Goal: Complete application form: Complete application form

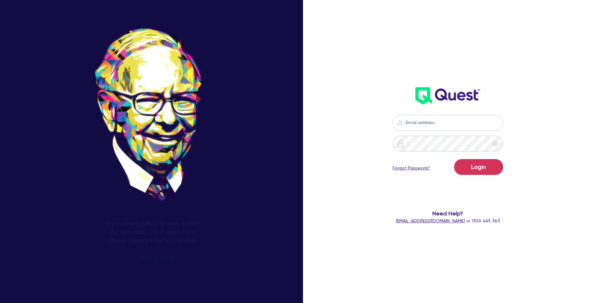
click at [436, 123] on input "email" at bounding box center [448, 123] width 111 height 16
type input "[PERSON_NAME][EMAIL_ADDRESS][DOMAIN_NAME]"
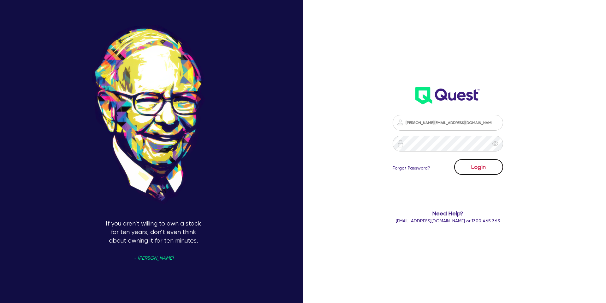
click at [480, 165] on button "Login" at bounding box center [479, 167] width 49 height 16
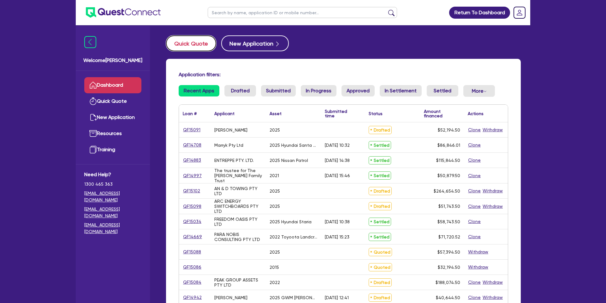
click at [190, 42] on button "Quick Quote" at bounding box center [191, 43] width 50 height 16
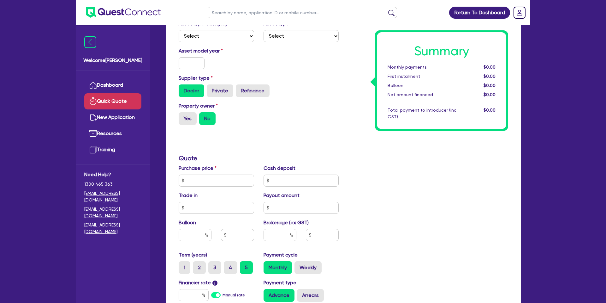
scroll to position [80, 0]
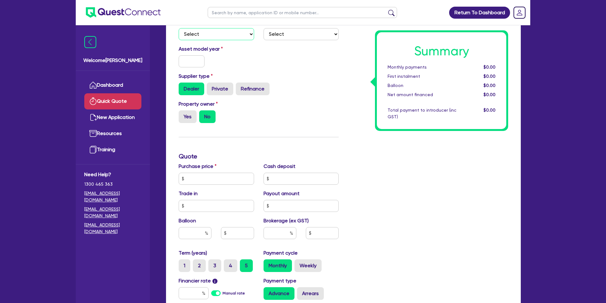
click at [211, 31] on select "Select Cars and light trucks Primary assets Secondary assets Tertiary assets" at bounding box center [216, 34] width 75 height 12
select select "CARS_AND_LIGHT_TRUCKS"
click at [179, 28] on select "Select Cars and light trucks Primary assets Secondary assets Tertiary assets" at bounding box center [216, 34] width 75 height 12
click at [292, 34] on select "Select Passenger vehicles Vans and utes Light trucks up to 4.5 tonne" at bounding box center [301, 34] width 75 height 12
select select "PASSENGER_VEHICLES"
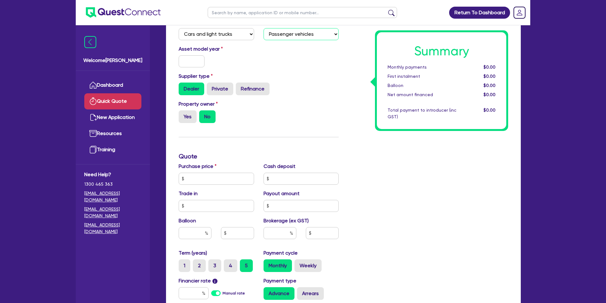
click at [264, 28] on select "Select Passenger vehicles Vans and utes Light trucks up to 4.5 tonne" at bounding box center [301, 34] width 75 height 12
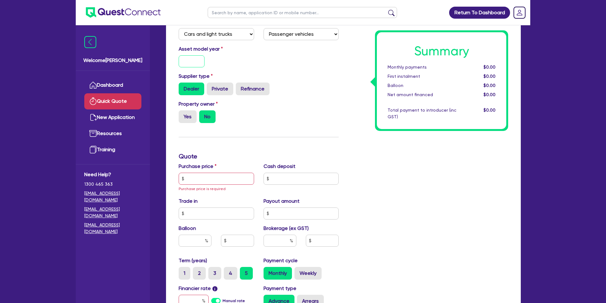
click at [186, 58] on input "text" at bounding box center [192, 61] width 26 height 12
type input "2022"
click at [283, 57] on div "Asset model year [DATE]" at bounding box center [259, 58] width 170 height 27
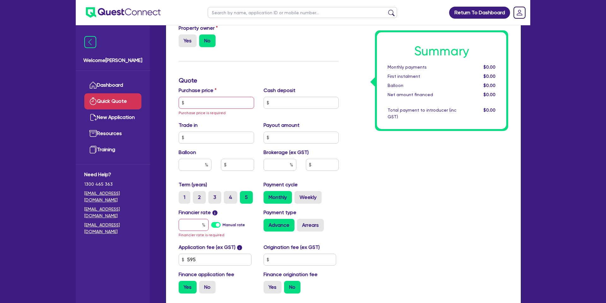
scroll to position [158, 0]
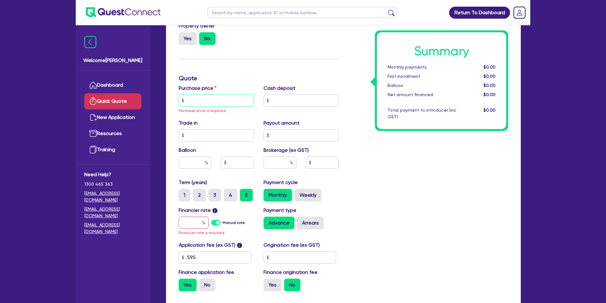
click at [210, 98] on input "text" at bounding box center [216, 100] width 75 height 12
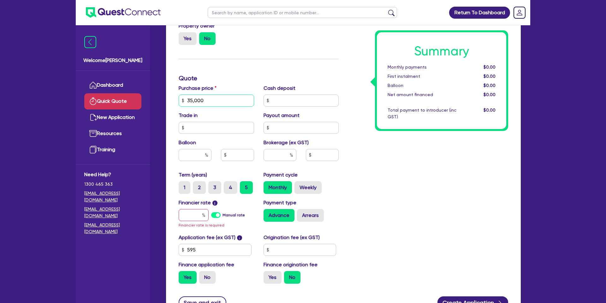
type input "35,000"
click at [304, 103] on input "text" at bounding box center [301, 100] width 75 height 12
click at [341, 64] on div "Finance type Chattel Mortgage Business Loan Asset type category Select Cars and…" at bounding box center [259, 100] width 170 height 376
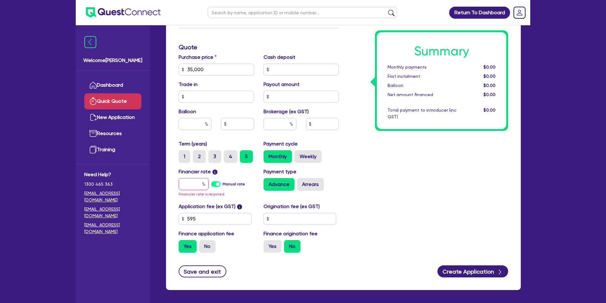
scroll to position [214, 0]
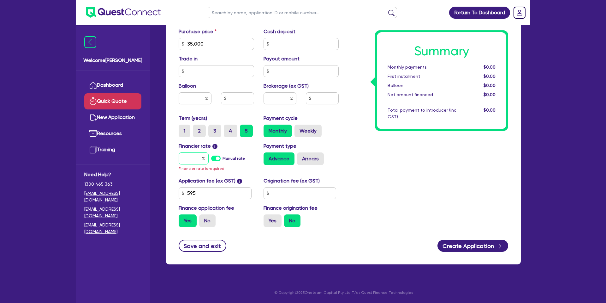
click at [207, 154] on input "text" at bounding box center [194, 158] width 30 height 12
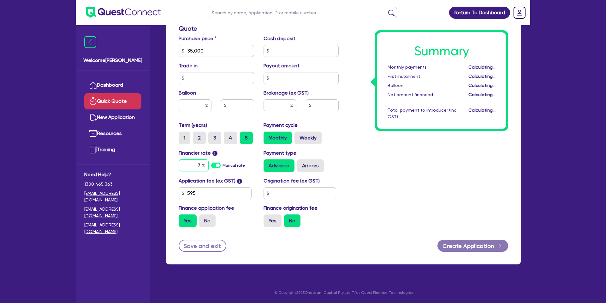
scroll to position [207, 0]
type input "7"
type input "15.95"
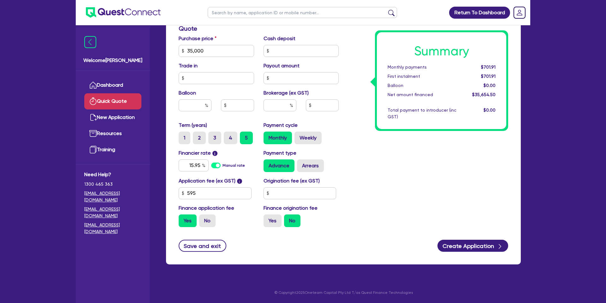
drag, startPoint x: 390, startPoint y: 145, endPoint x: 338, endPoint y: 177, distance: 61.4
click at [388, 145] on div "Summary Monthly payments $701.91 First instalment $701.91 Balloon $0.00 Net amo…" at bounding box center [429, 47] width 170 height 369
click at [287, 187] on input "text" at bounding box center [300, 193] width 73 height 12
type input "2,200"
click at [457, 165] on div "Summary Monthly payments Calculating... First instalment Calculating... Balloon…" at bounding box center [429, 47] width 170 height 369
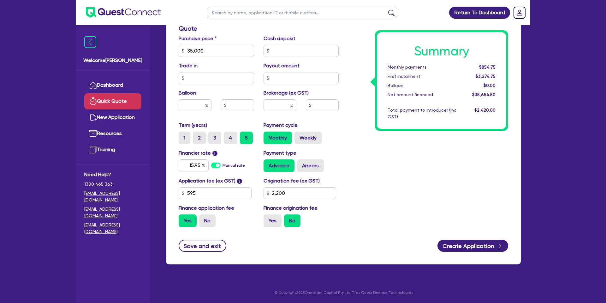
drag, startPoint x: 263, startPoint y: 215, endPoint x: 268, endPoint y: 213, distance: 4.5
click at [265, 214] on input "Yes" at bounding box center [266, 216] width 4 height 4
radio input "true"
click at [283, 109] on input "text" at bounding box center [280, 105] width 33 height 12
click at [197, 109] on input "text" at bounding box center [195, 105] width 33 height 12
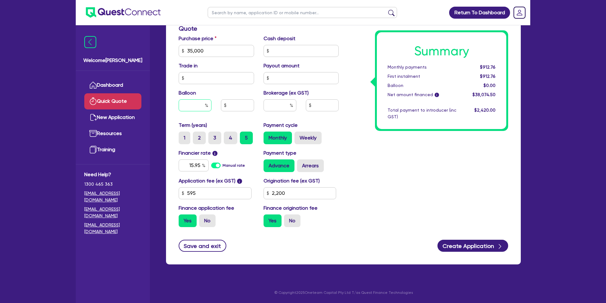
type input "3"
type input "1,050"
type input "30"
type input "10,500"
click at [344, 132] on div "Summary Monthly payments $901.36 First instalment $901.36 Balloon $1,050.00 Net…" at bounding box center [429, 47] width 170 height 369
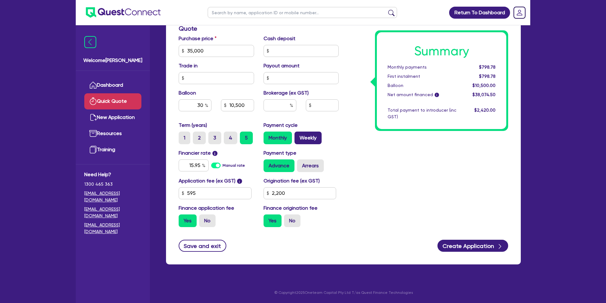
click at [315, 139] on label "Weekly" at bounding box center [308, 137] width 27 height 13
click at [299, 136] on input "Weekly" at bounding box center [297, 133] width 4 height 4
radio input "true"
type input "10,500"
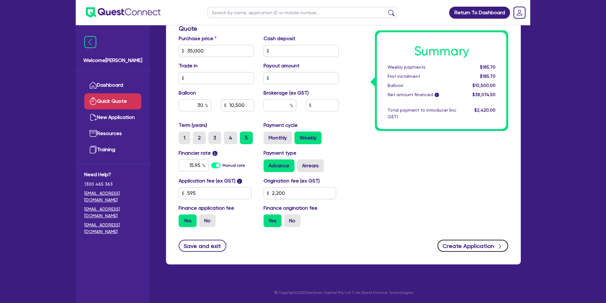
click at [487, 243] on button "Create Application" at bounding box center [473, 245] width 71 height 12
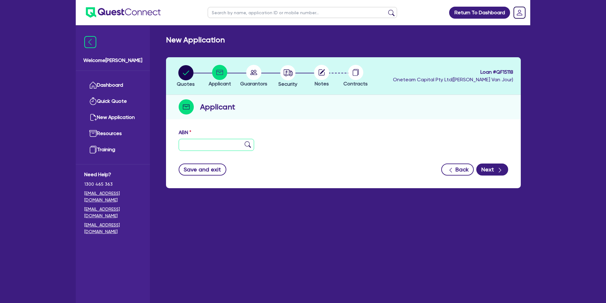
click at [223, 143] on input "text" at bounding box center [216, 145] width 75 height 12
type input "18 649 470 413"
drag, startPoint x: 342, startPoint y: 108, endPoint x: 326, endPoint y: 138, distance: 34.2
click at [342, 108] on div "Applicant" at bounding box center [343, 107] width 355 height 24
type input "MARINE EQUIPMENT AGENCIES PTY LTD"
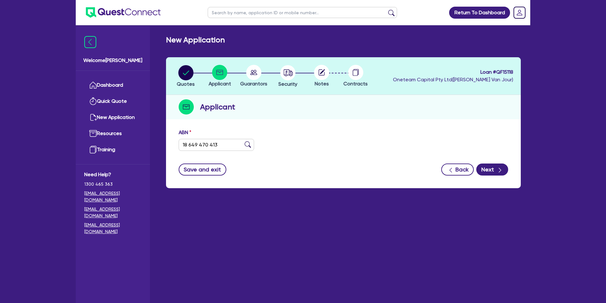
type input "Kwikasair"
select select "COMPANY"
type input "[DATE]"
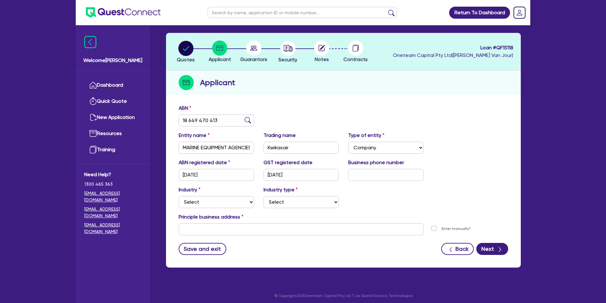
scroll to position [27, 0]
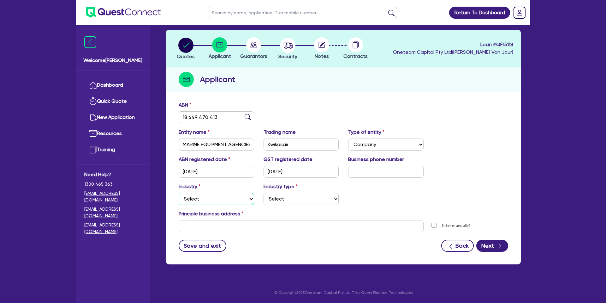
click at [203, 199] on select "Select Accomodation & Food Services Administrative & Support Services Agricultu…" at bounding box center [216, 199] width 75 height 12
select select "BUILDING_CONSTRUCTION"
click at [179, 193] on select "Select Accomodation & Food Services Administrative & Support Services Agricultu…" at bounding box center [216, 199] width 75 height 12
click at [306, 204] on div "Industry Select Accomodation & Food Services Administrative & Support Services …" at bounding box center [343, 196] width 339 height 27
click at [305, 196] on select "Select Trades People Providing Services Direct to Consumers Trades People Provi…" at bounding box center [301, 199] width 75 height 12
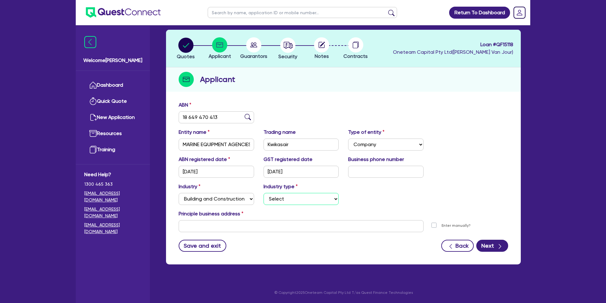
select select "TRADES_SERVICES_CONSUMERS"
click at [264, 193] on select "Select Trades People Providing Services Direct to Consumers Trades People Provi…" at bounding box center [301, 199] width 75 height 12
drag, startPoint x: 376, startPoint y: 197, endPoint x: 359, endPoint y: 208, distance: 19.3
click at [376, 197] on div "Industry Select Accomodation & Food Services Administrative & Support Services …" at bounding box center [343, 196] width 339 height 27
click at [240, 224] on input "text" at bounding box center [301, 226] width 245 height 12
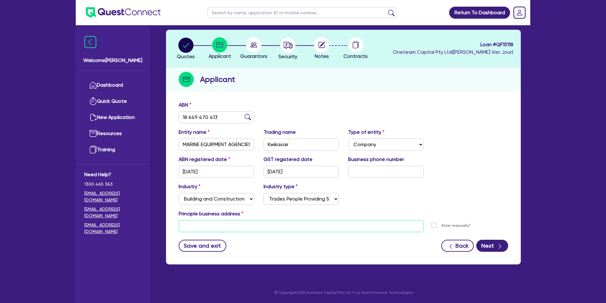
paste input "[STREET_ADDRESS]"
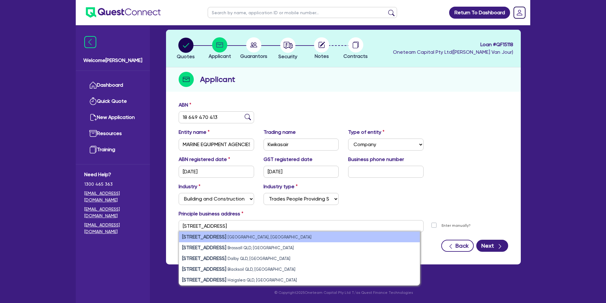
click at [294, 234] on li "[STREET_ADDRESS]" at bounding box center [299, 236] width 241 height 11
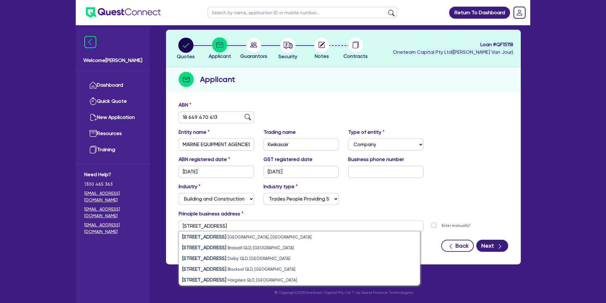
type input "[STREET_ADDRESS]"
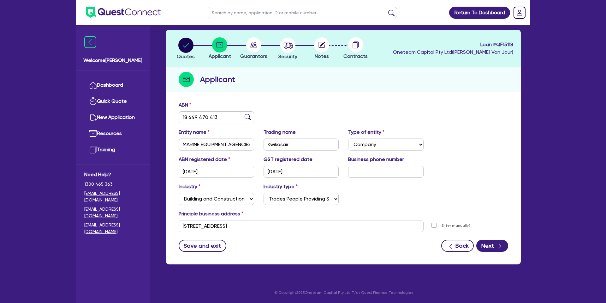
click at [502, 193] on div "Industry Select Accomodation & Food Services Administrative & Support Services …" at bounding box center [343, 196] width 339 height 27
click at [501, 243] on icon "button" at bounding box center [500, 246] width 6 height 6
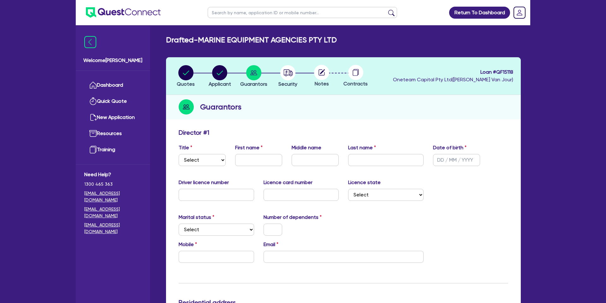
drag, startPoint x: 177, startPoint y: 159, endPoint x: 195, endPoint y: 161, distance: 18.5
click at [188, 159] on div "Title Select Mr Mrs Ms Miss Dr" at bounding box center [202, 155] width 57 height 22
click at [202, 161] on select "Select Mr Mrs Ms Miss Dr" at bounding box center [202, 160] width 47 height 12
select select "MRS"
click at [179, 154] on select "Select Mr Mrs Ms Miss Dr" at bounding box center [202, 160] width 47 height 12
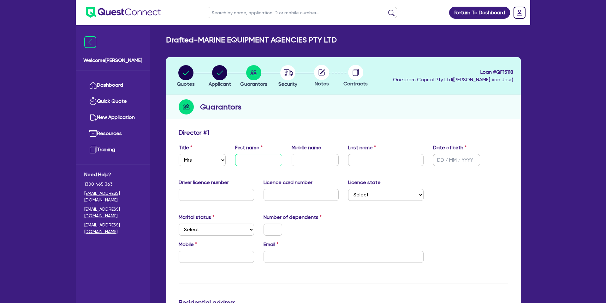
click at [263, 160] on input "text" at bounding box center [258, 160] width 47 height 12
type input "[PERSON_NAME]"
click at [327, 156] on input "text" at bounding box center [315, 160] width 47 height 12
type input "Acearino"
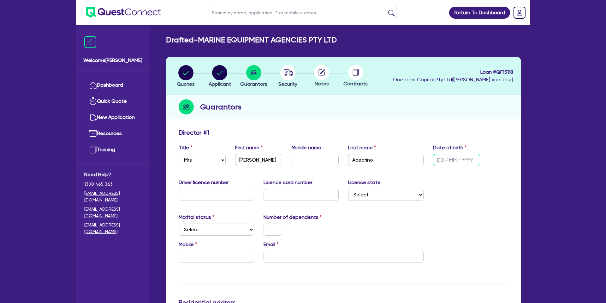
click at [444, 160] on input "text" at bounding box center [456, 160] width 47 height 12
type input "[DATE]"
click at [452, 197] on div "Driver licence number Licence card number Licence state Select [GEOGRAPHIC_DATA…" at bounding box center [343, 191] width 339 height 27
click at [214, 196] on input "text" at bounding box center [216, 195] width 75 height 12
click at [400, 213] on div "Marital status Select [DEMOGRAPHIC_DATA] Married De Facto / Partner Number of d…" at bounding box center [343, 226] width 339 height 27
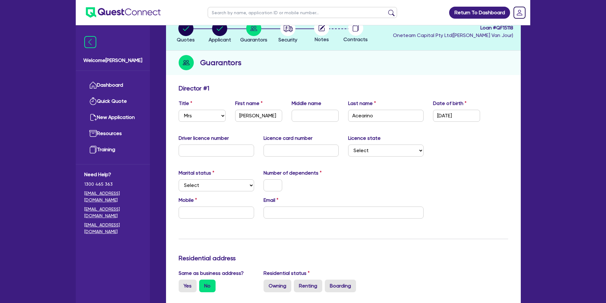
scroll to position [45, 0]
click at [205, 189] on select "Select Single Married De Facto / Partner" at bounding box center [216, 184] width 75 height 12
select select "MARRIED"
click at [179, 178] on select "Select Single Married De Facto / Partner" at bounding box center [216, 184] width 75 height 12
click at [304, 184] on div at bounding box center [301, 184] width 85 height 12
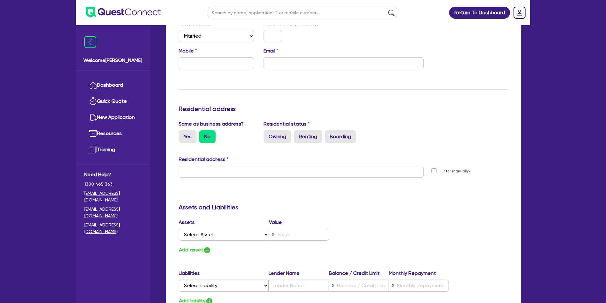
scroll to position [195, 0]
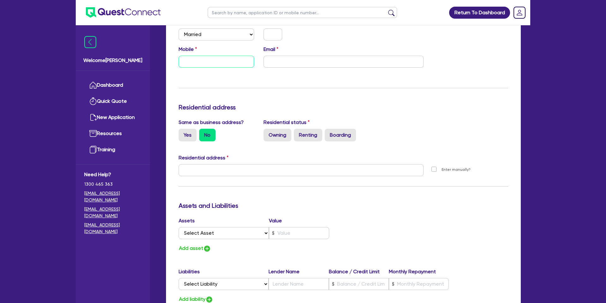
click at [222, 61] on input "text" at bounding box center [216, 62] width 75 height 12
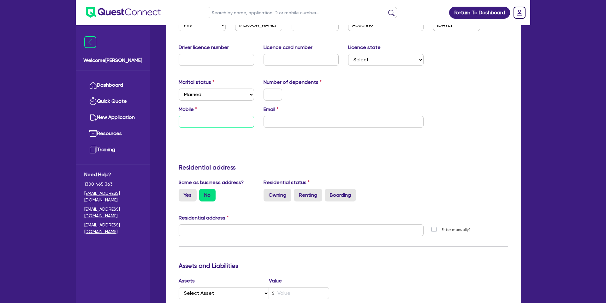
scroll to position [139, 0]
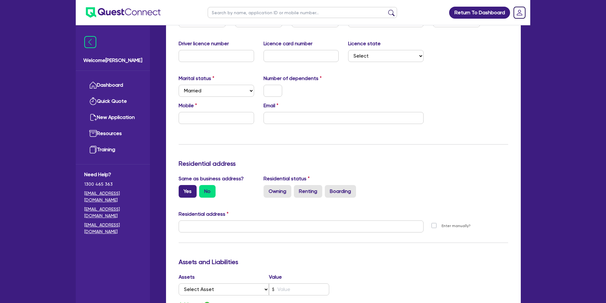
click at [190, 188] on label "Yes" at bounding box center [188, 191] width 18 height 13
click at [183, 188] on input "Yes" at bounding box center [181, 187] width 4 height 4
radio input "true"
type input "[STREET_ADDRESS]"
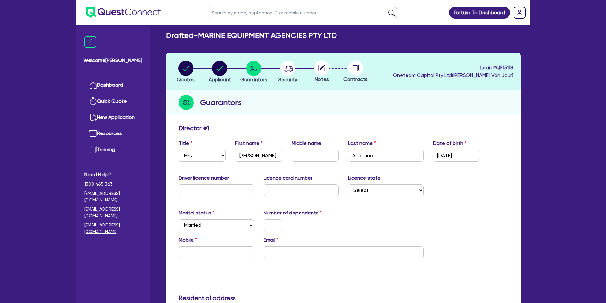
scroll to position [4, 0]
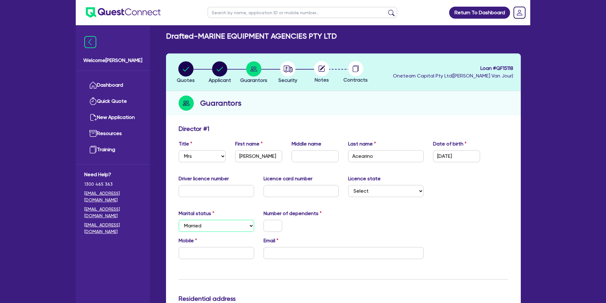
click at [231, 230] on select "Select Single Married De Facto / Partner" at bounding box center [216, 226] width 75 height 12
select select "DE_FACTO"
click at [179, 220] on select "Select Single Married De Facto / Partner" at bounding box center [216, 226] width 75 height 12
click at [223, 257] on input "text" at bounding box center [216, 253] width 75 height 12
click at [287, 251] on input "email" at bounding box center [344, 253] width 160 height 12
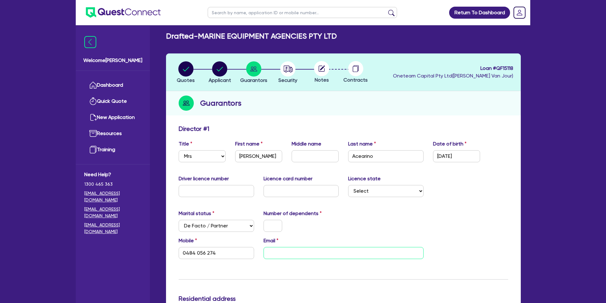
type input "0484 056 274"
type input "s"
type input "0484 056 274"
type input "sc"
type input "0484 056 274"
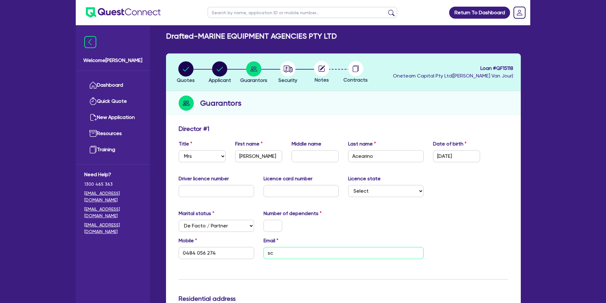
type input "s"
type input "0484 056 274"
type input "a"
type input "0484 056 274"
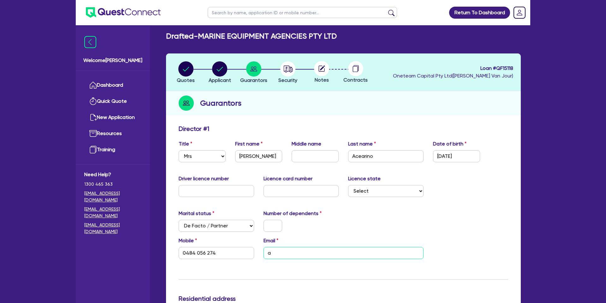
type input "ac"
type input "0484 056 274"
type input "a"
type input "0484 056 274"
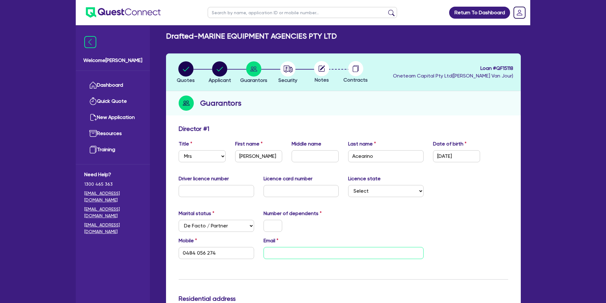
type input "s"
type input "0484 056 274"
type input "sc"
type input "0484 056 274"
type input "scl"
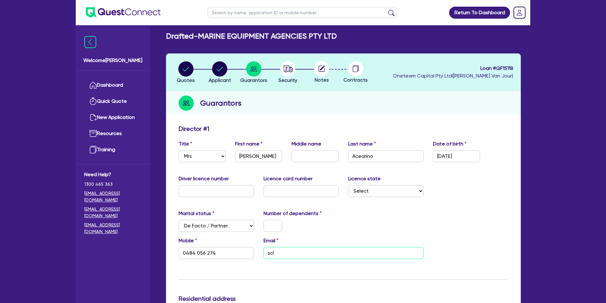
type input "0484 056 274"
type input "scle"
type input "0484 056 274"
type input "scler"
type input "0484 056 274"
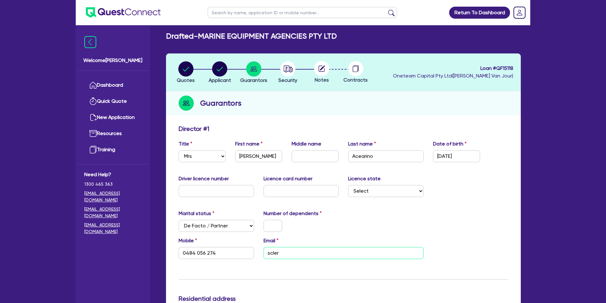
type input "scleri"
type input "0484 056 274"
type input "sclerin"
type input "0484 056 274"
type input "sclerino"
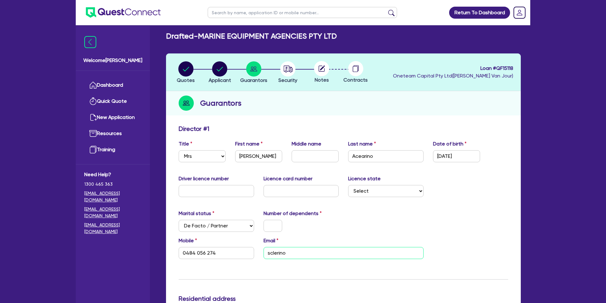
type input "0484 056 274"
type input "sclerino1"
type input "0484 056 274"
type input "sclerino15"
type input "0484 056 274"
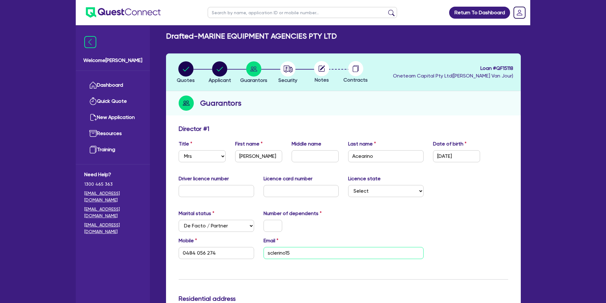
type input "sclerino15@"
type input "0484 056 274"
type input "sclerino15@g"
type input "0484 056 274"
type input "sclerino15@gm"
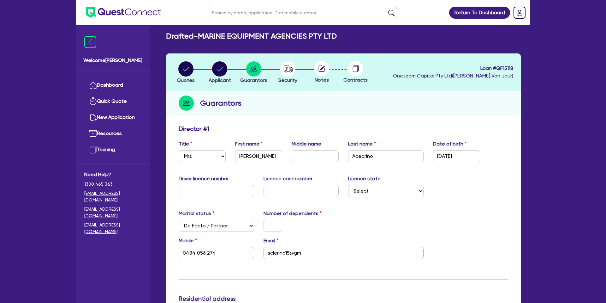
type input "0484 056 274"
type input "sclerino15@gma"
type input "0484 056 274"
type input "sclerino15@gmai"
type input "0484 056 274"
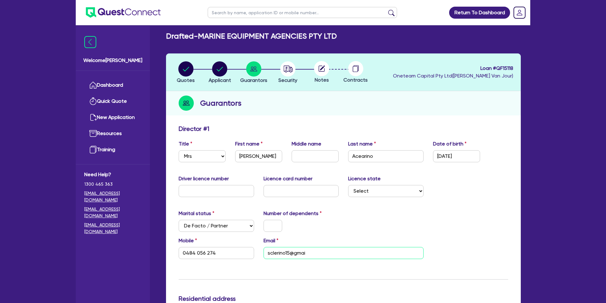
type input "[EMAIL_ADDRESS]"
type input "0484 056 274"
type input "[EMAIL_ADDRESS]."
type input "0484 056 274"
type input "sclerino15@gmail.c"
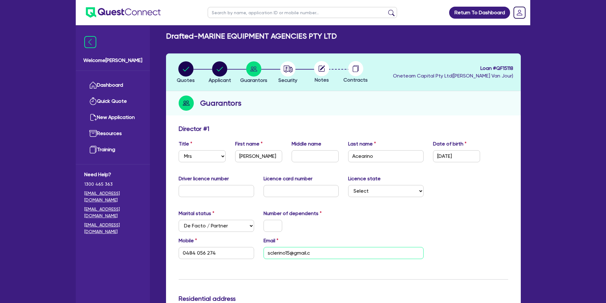
type input "0484 056 274"
type input "[EMAIL_ADDRESS][DOMAIN_NAME]"
type input "0484 056 274"
type input "[EMAIL_ADDRESS][DOMAIN_NAME]"
click at [382, 156] on input "Acearino" at bounding box center [385, 156] width 75 height 12
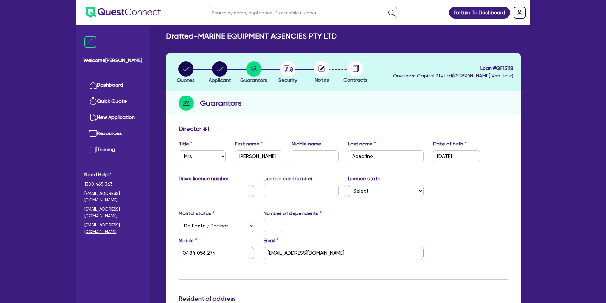
click at [285, 253] on input "[EMAIL_ADDRESS][DOMAIN_NAME]" at bounding box center [344, 253] width 160 height 12
type input "0484 056 274"
type input "[EMAIL_ADDRESS][DOMAIN_NAME]"
type input "0484 056 274"
type input "[EMAIL_ADDRESS][DOMAIN_NAME]"
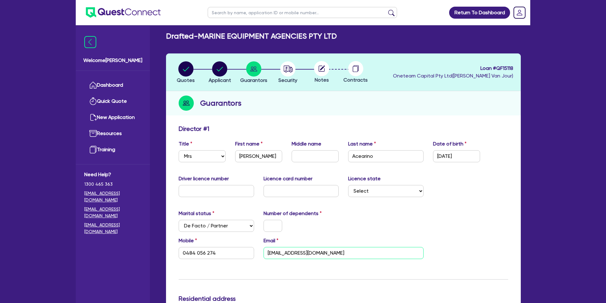
type input "0484 056 274"
type input "[EMAIL_ADDRESS][DOMAIN_NAME]"
type input "0484 056 274"
type input "[EMAIL_ADDRESS][DOMAIN_NAME]"
type input "0484 056 274"
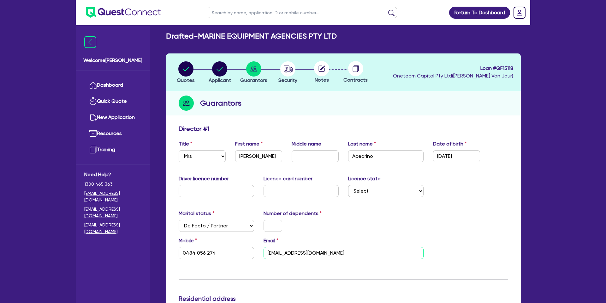
type input "[EMAIL_ADDRESS][DOMAIN_NAME]"
type input "0484 056 274"
type input "[EMAIL_ADDRESS][DOMAIN_NAME]"
type input "0484 056 274"
type input "[EMAIL_ADDRESS][DOMAIN_NAME]"
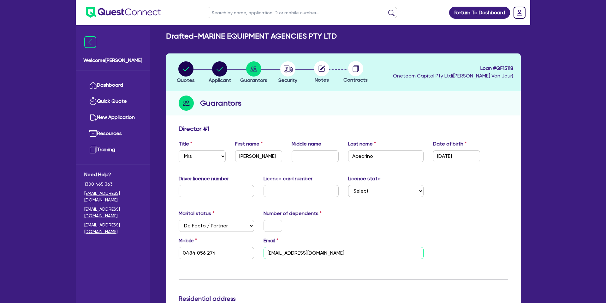
type input "0484 056 274"
type input "[EMAIL_ADDRESS][DOMAIN_NAME]"
type input "0484 056 274"
type input "[EMAIL_ADDRESS][DOMAIN_NAME]"
type input "0484 056 274"
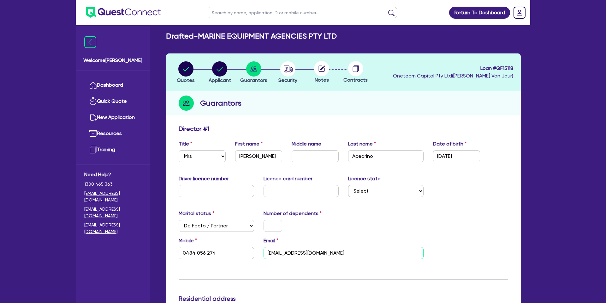
type input "[EMAIL_ADDRESS][DOMAIN_NAME]"
type input "0484 056 274"
type input "[EMAIL_ADDRESS][DOMAIN_NAME]"
type input "0484 056 274"
type input "[EMAIL_ADDRESS][DOMAIN_NAME]"
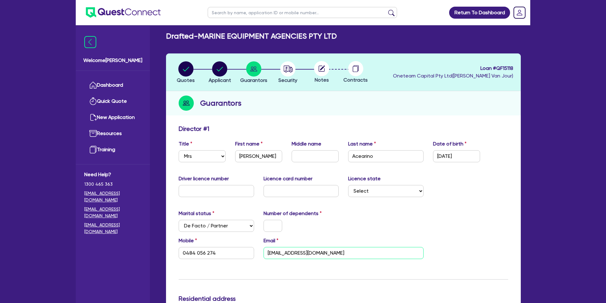
type input "0484 056 274"
type input "[EMAIL_ADDRESS][DOMAIN_NAME]"
type input "0484 056 274"
type input "[EMAIL_ADDRESS][DOMAIN_NAME]"
type input "0484 056 274"
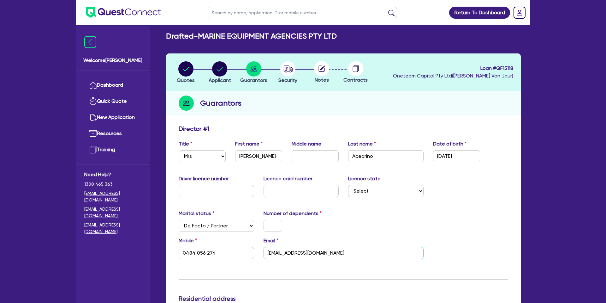
drag, startPoint x: 271, startPoint y: 254, endPoint x: 288, endPoint y: 254, distance: 17.7
click at [288, 254] on input "[EMAIL_ADDRESS][DOMAIN_NAME]" at bounding box center [344, 253] width 160 height 12
type input "[EMAIL_ADDRESS][DOMAIN_NAME]"
click at [352, 156] on input "Acearino" at bounding box center [385, 156] width 75 height 12
drag, startPoint x: 352, startPoint y: 156, endPoint x: 378, endPoint y: 154, distance: 26.6
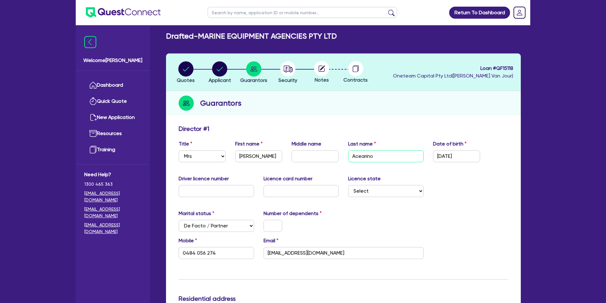
click at [378, 154] on input "Acearino" at bounding box center [385, 156] width 75 height 12
paste input "ecl"
type input "[DEMOGRAPHIC_DATA]"
type input "0484 056 274"
click at [421, 197] on div "Driver licence number Licence card number Licence state Select [GEOGRAPHIC_DATA…" at bounding box center [343, 188] width 339 height 27
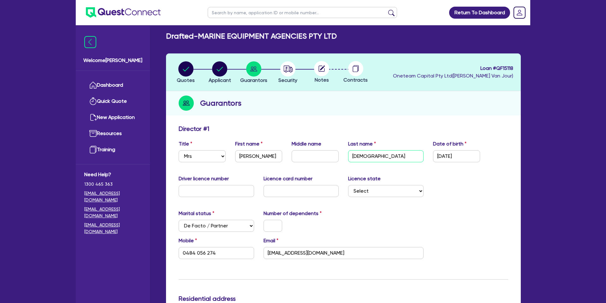
click at [354, 156] on input "[DEMOGRAPHIC_DATA]" at bounding box center [385, 156] width 75 height 12
type input "clarino"
type input "0484 056 274"
type input "Eclarino"
type input "0484 056 274"
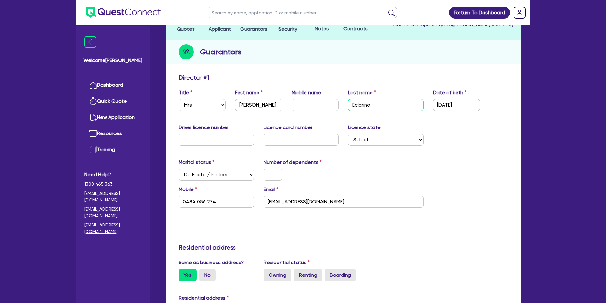
type input "Eclarino"
click at [440, 152] on div "Update residential status for Director #1 Boarding is only acceptable when the …" at bounding box center [344, 306] width 330 height 467
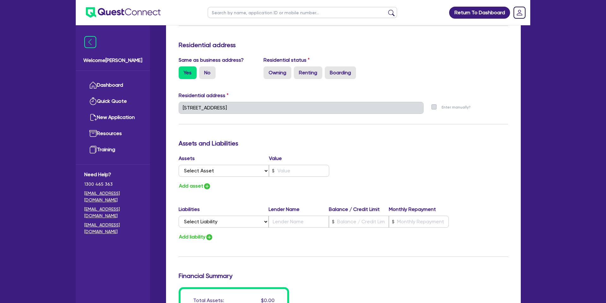
scroll to position [258, 0]
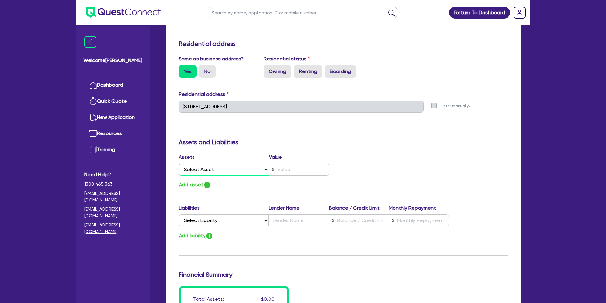
click at [233, 170] on select "Select Asset Cash Property Investment property Vehicle Truck Trailer Equipment …" at bounding box center [224, 169] width 90 height 12
select select "CASH"
click at [179, 163] on select "Select Asset Cash Property Investment property Vehicle Truck Trailer Equipment …" at bounding box center [224, 169] width 90 height 12
click at [287, 166] on input "text" at bounding box center [299, 169] width 60 height 12
type input "0484 056 274"
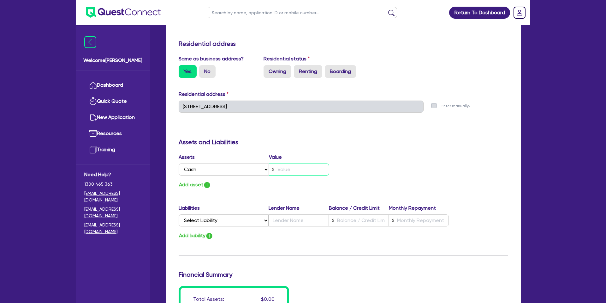
type input "1"
type input "0484 056 274"
type input "15"
type input "0484 056 274"
type input "150"
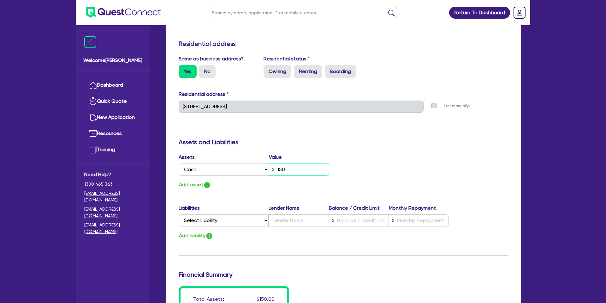
type input "0484 056 274"
type input "1,500"
type input "0484 056 274"
type input "15,000"
drag, startPoint x: 382, startPoint y: 145, endPoint x: 396, endPoint y: 127, distance: 23.2
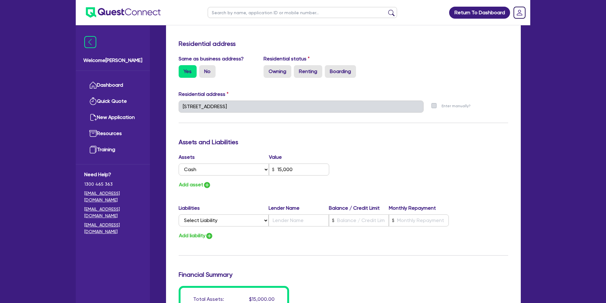
click at [381, 140] on div "Assets and Liabilities" at bounding box center [343, 143] width 339 height 10
click at [306, 74] on label "Renting" at bounding box center [308, 71] width 28 height 13
click at [298, 69] on input "Renting" at bounding box center [296, 67] width 4 height 4
radio input "true"
type input "0484 056 274"
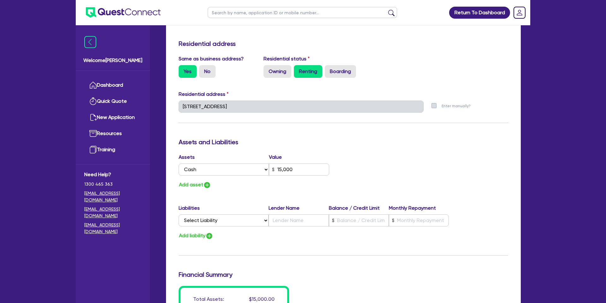
type input "15,000"
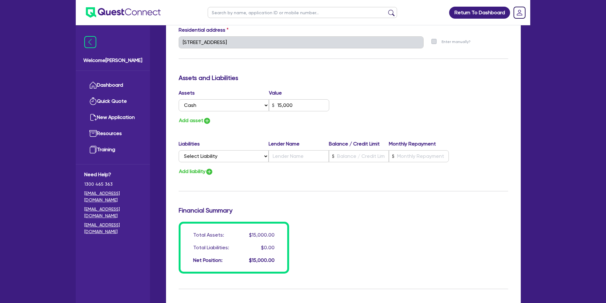
scroll to position [323, 0]
click at [306, 128] on div "Update residential status for Director #1 Boarding is only acceptable when the …" at bounding box center [344, 39] width 330 height 467
click at [195, 118] on button "Add asset" at bounding box center [195, 120] width 33 height 9
type input "0484 056 274"
type input "15,000"
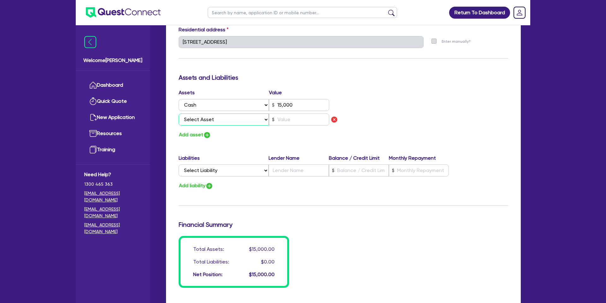
click at [214, 119] on select "Select Asset Cash Property Investment property Vehicle Truck Trailer Equipment …" at bounding box center [224, 119] width 90 height 12
select select "OTHER"
click at [179, 113] on select "Select Asset Cash Property Investment property Vehicle Truck Trailer Equipment …" at bounding box center [224, 119] width 90 height 12
type input "0484 056 274"
type input "15,000"
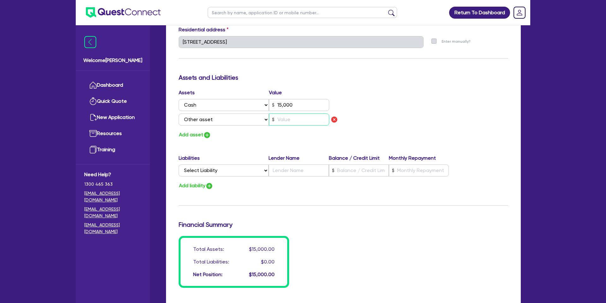
click at [290, 124] on input "text" at bounding box center [299, 119] width 60 height 12
type input "0484 056 274"
type input "15,000"
type input "5"
type input "0484 056 274"
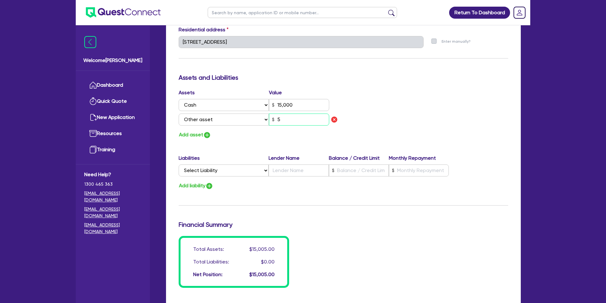
type input "15,000"
type input "50"
type input "0484 056 274"
type input "15,000"
type input "500"
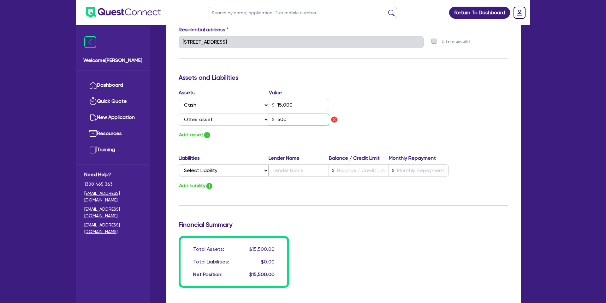
type input "0484 056 274"
type input "15,000"
type input "5,000"
type input "0484 056 274"
type input "15,000"
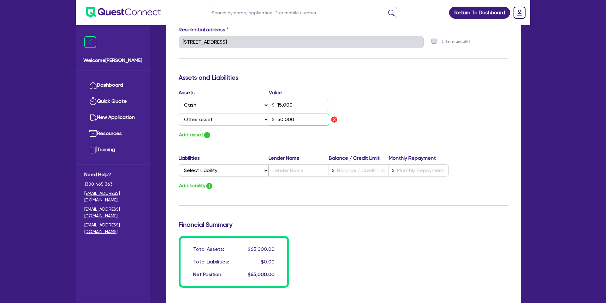
type input "50,000"
click at [367, 85] on div "Update residential status for Director #1 Boarding is only acceptable when the …" at bounding box center [344, 47] width 330 height 482
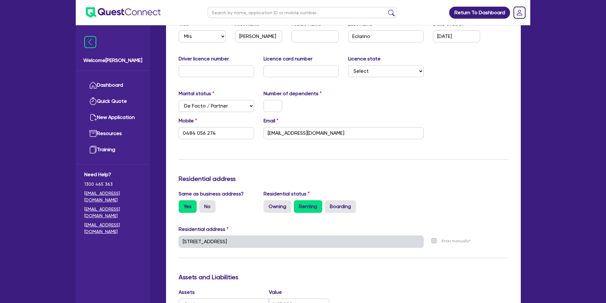
scroll to position [0, 0]
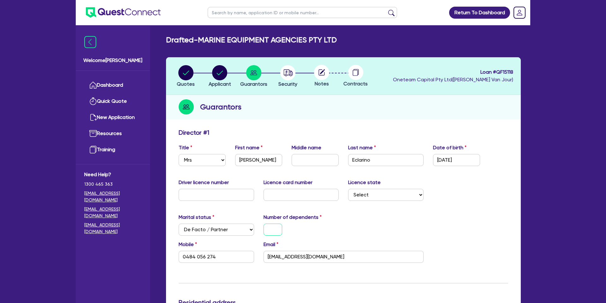
click at [274, 228] on input "text" at bounding box center [273, 229] width 19 height 12
type input "0"
type input "0484 056 274"
type input "15,000"
type input "50,000"
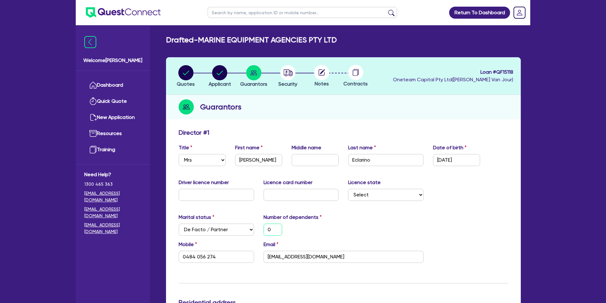
type input "0"
click at [332, 202] on div "Driver licence number Licence card number Licence state Select [GEOGRAPHIC_DATA…" at bounding box center [343, 191] width 339 height 27
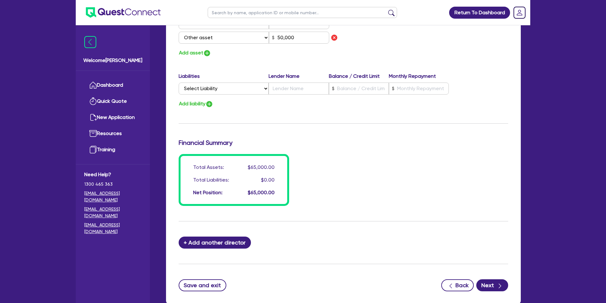
scroll to position [444, 0]
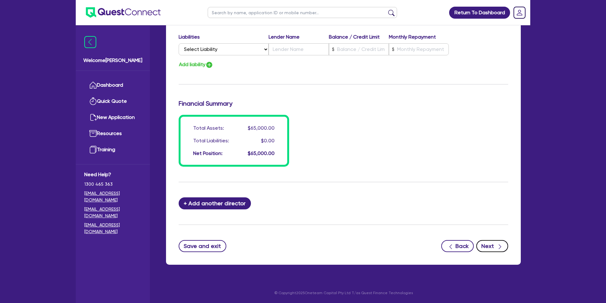
click at [497, 247] on icon "button" at bounding box center [500, 246] width 6 height 6
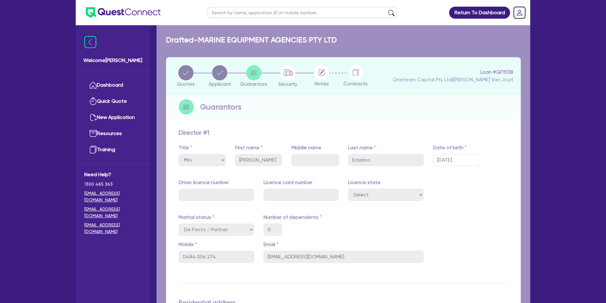
select select "CARS_AND_LIGHT_TRUCKS"
select select "PASSENGER_VEHICLES"
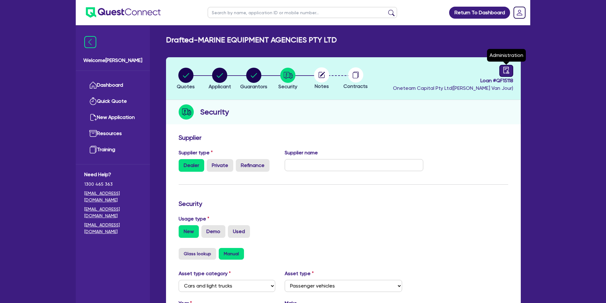
click at [505, 68] on icon "audit" at bounding box center [507, 70] width 6 height 7
select select "DRAFTED_NEW"
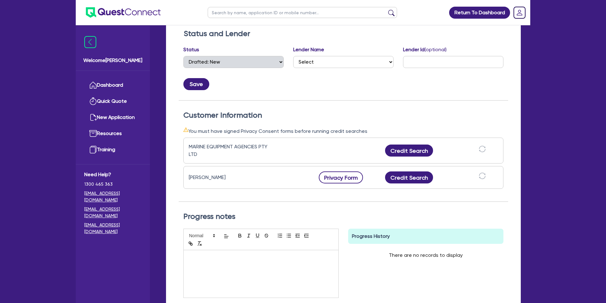
scroll to position [105, 0]
click at [337, 174] on button "Privacy Form" at bounding box center [341, 177] width 44 height 12
